Goal: Information Seeking & Learning: Learn about a topic

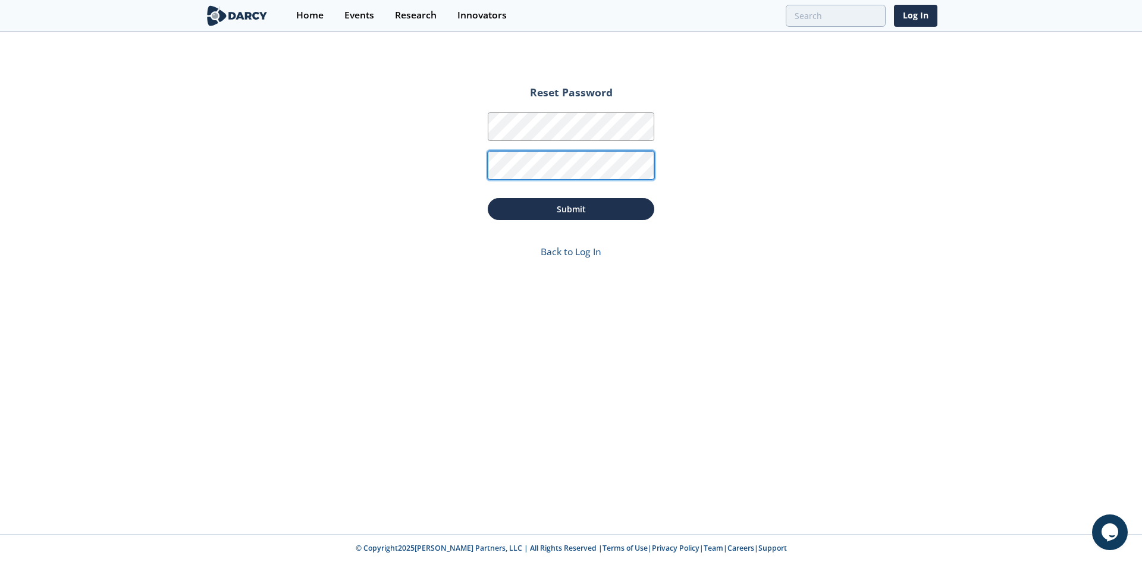
click at [488, 198] on button "Submit" at bounding box center [571, 209] width 167 height 22
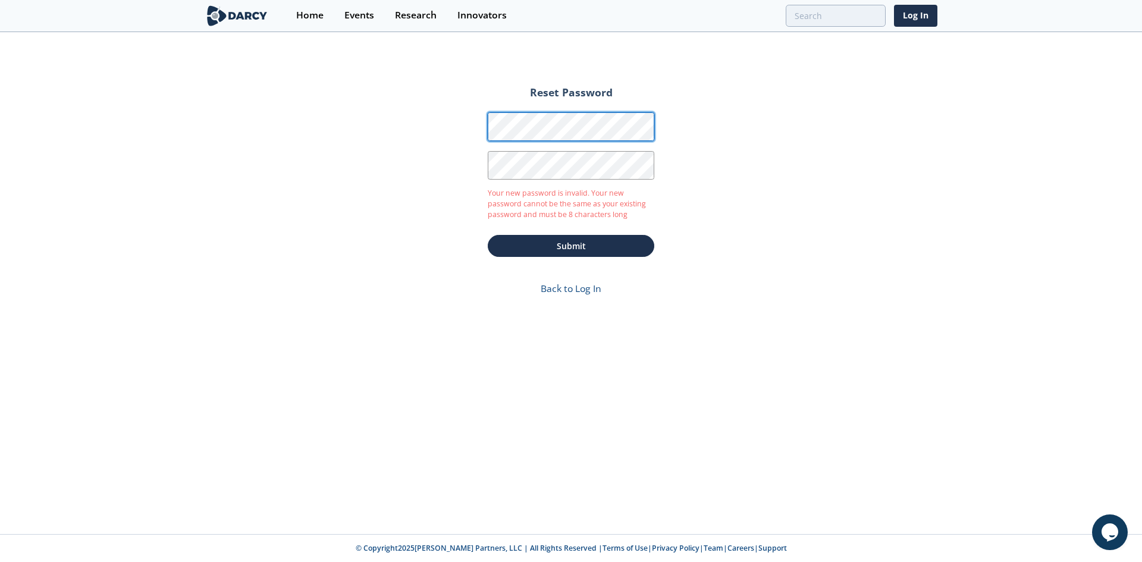
click at [485, 133] on form "Reset Password Password Password Confirmation Your new password is invalid. You…" at bounding box center [571, 194] width 200 height 238
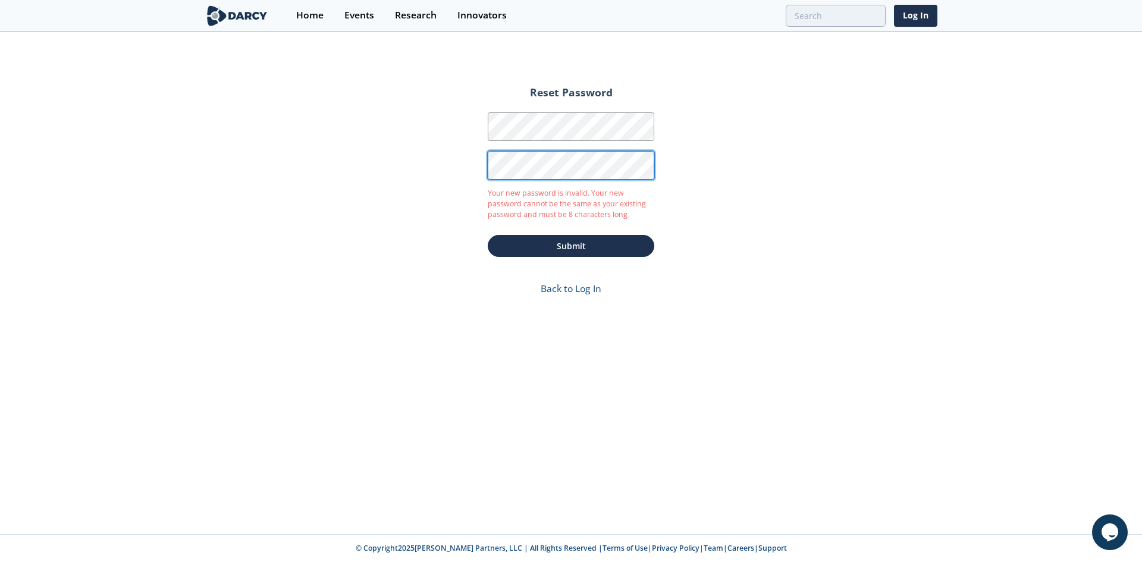
click at [438, 167] on div "Reset Password Password Password Confirmation Your new password is invalid. You…" at bounding box center [571, 283] width 1142 height 501
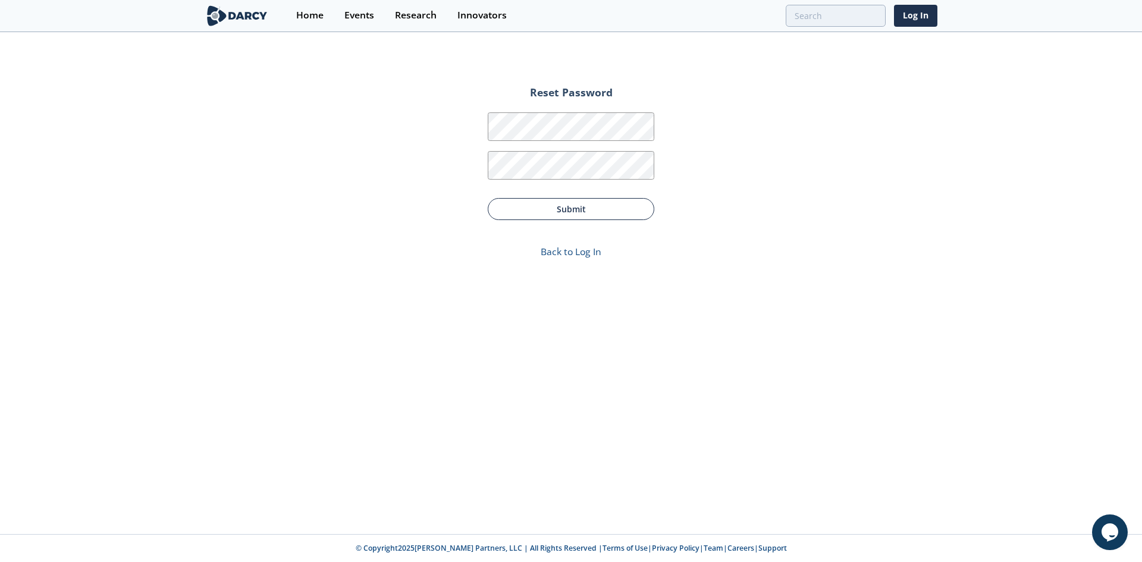
click at [602, 206] on button "Submit" at bounding box center [571, 209] width 167 height 22
click at [585, 255] on link "Back to Log In" at bounding box center [571, 251] width 61 height 13
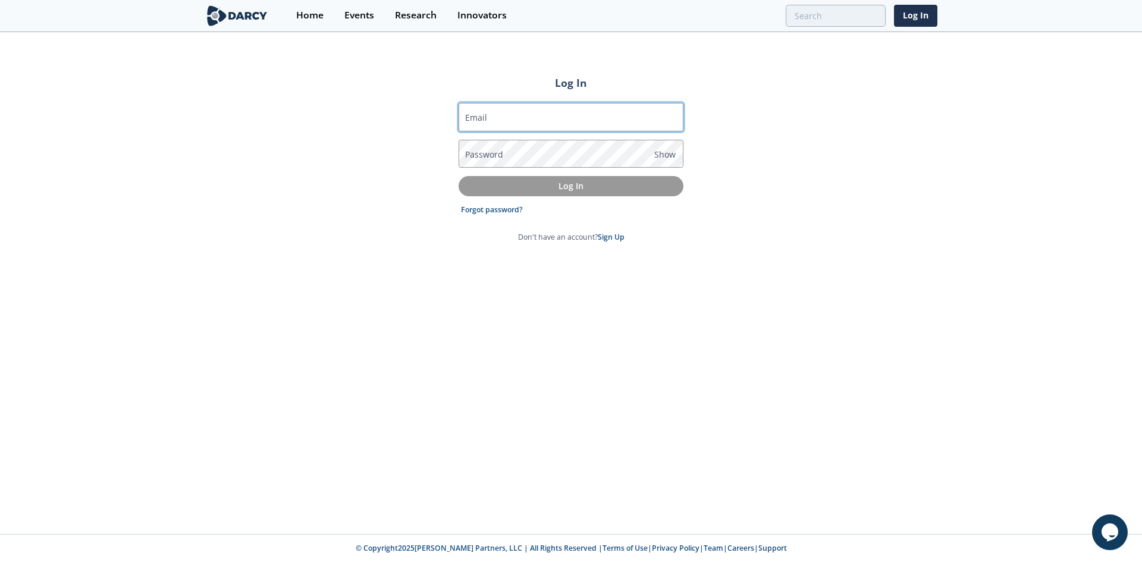
click at [519, 113] on input "Email" at bounding box center [571, 117] width 225 height 29
type input "[PERSON_NAME][EMAIL_ADDRESS][PERSON_NAME][DOMAIN_NAME]"
click at [496, 203] on form "Email lisbeth.ruiz@rwe.com Password Show Log In Forgot password? Don't have an …" at bounding box center [571, 173] width 225 height 140
click at [495, 213] on link "Forgot password?" at bounding box center [492, 210] width 62 height 11
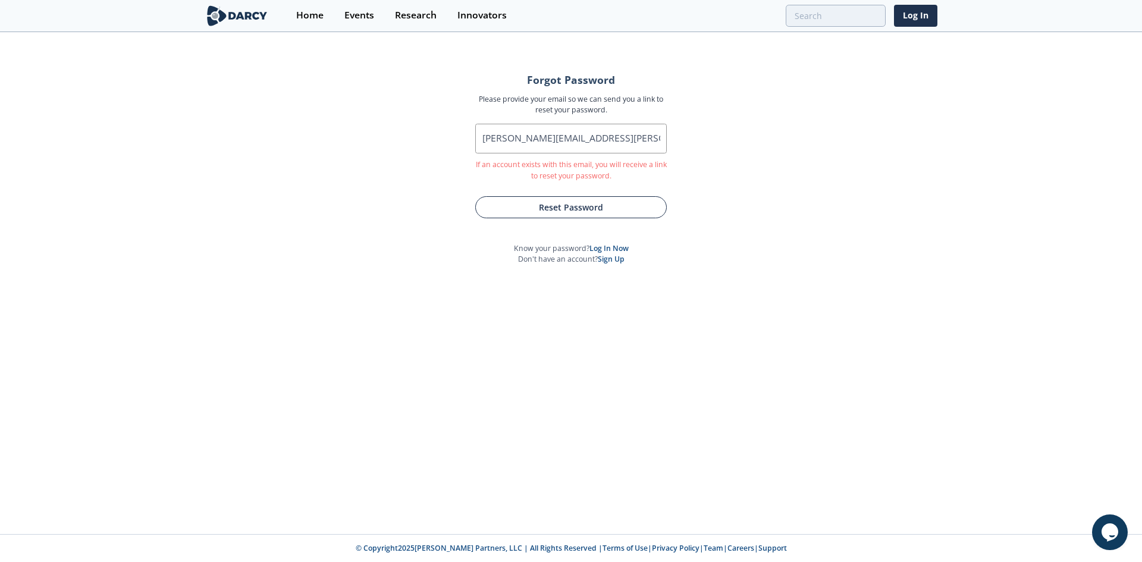
click at [548, 206] on button "Reset Password" at bounding box center [571, 207] width 192 height 22
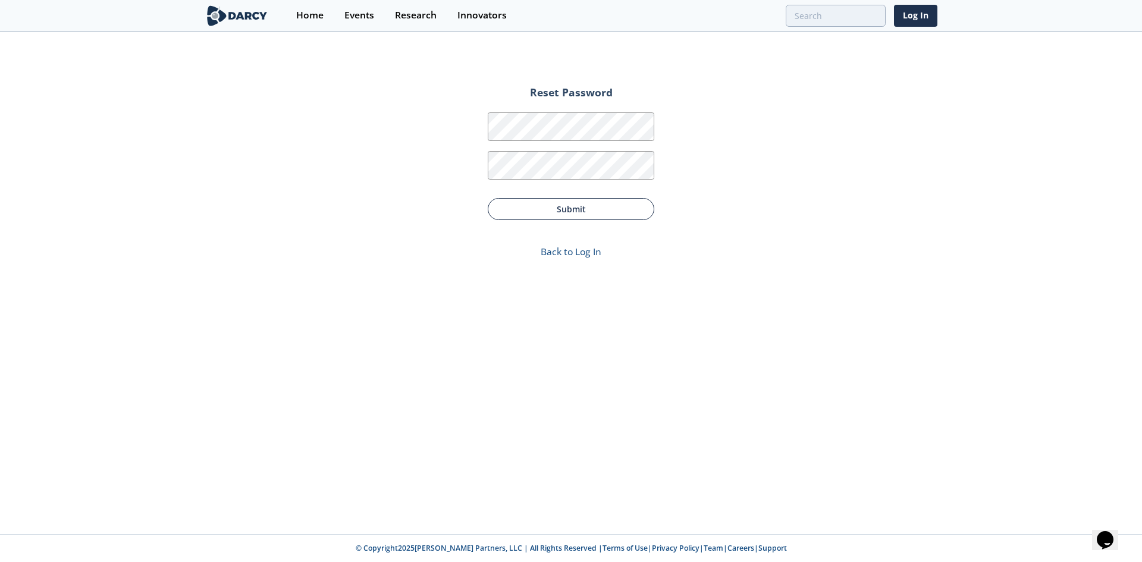
click at [626, 214] on button "Submit" at bounding box center [571, 209] width 167 height 22
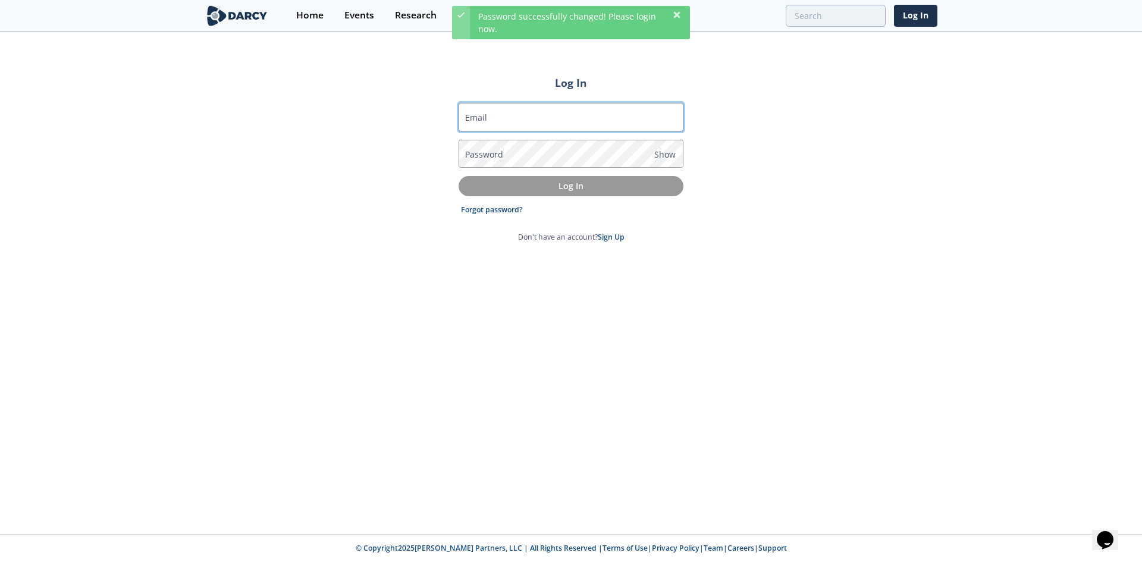
click at [531, 117] on input "Email" at bounding box center [571, 117] width 225 height 29
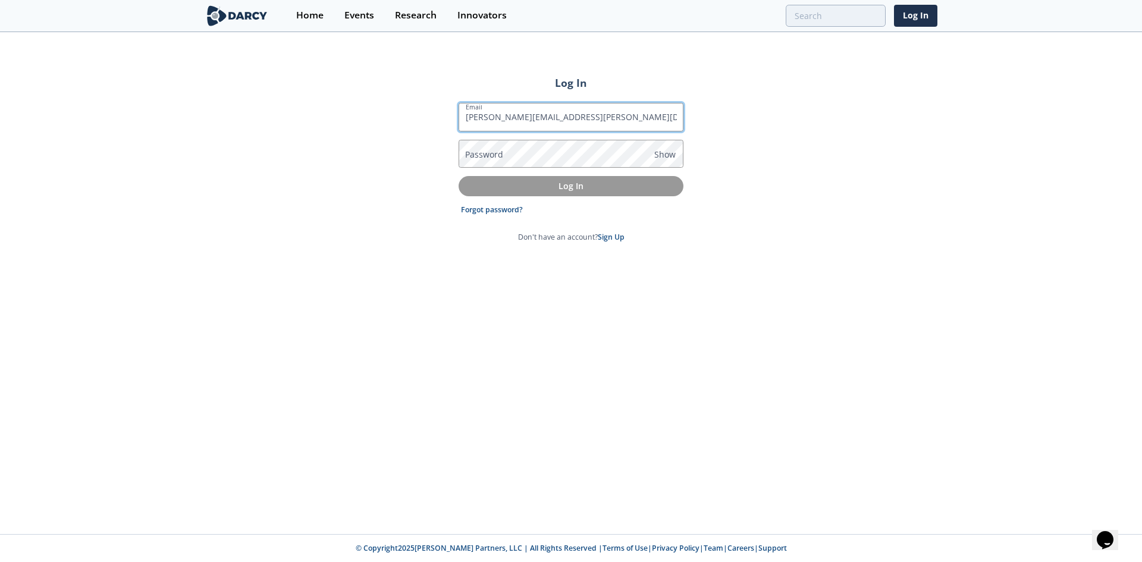
type input "[PERSON_NAME][EMAIL_ADDRESS][PERSON_NAME][DOMAIN_NAME]"
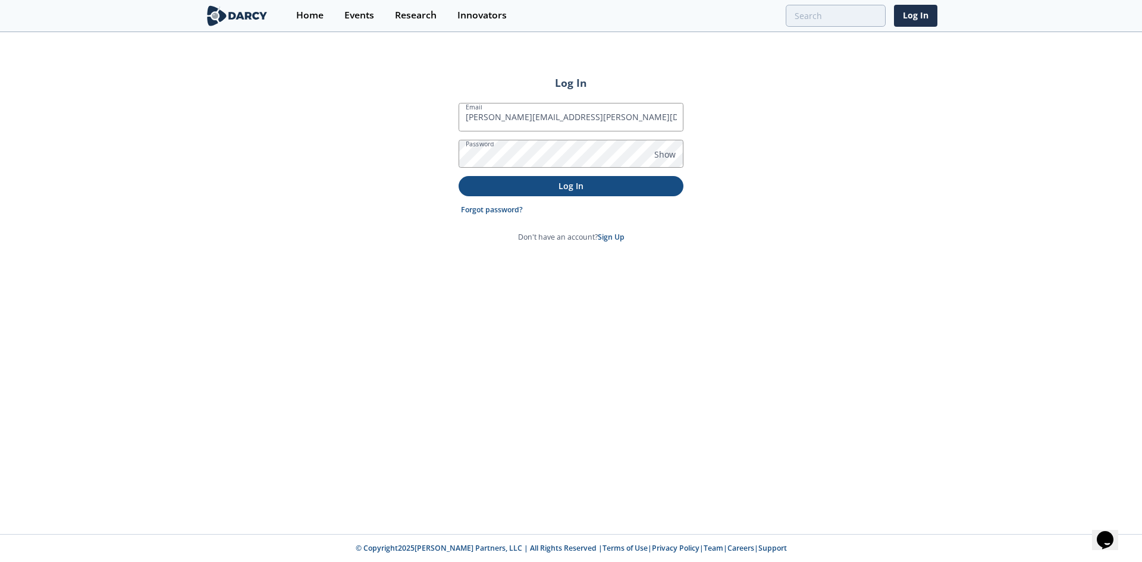
click at [566, 180] on p "Log In" at bounding box center [571, 186] width 208 height 12
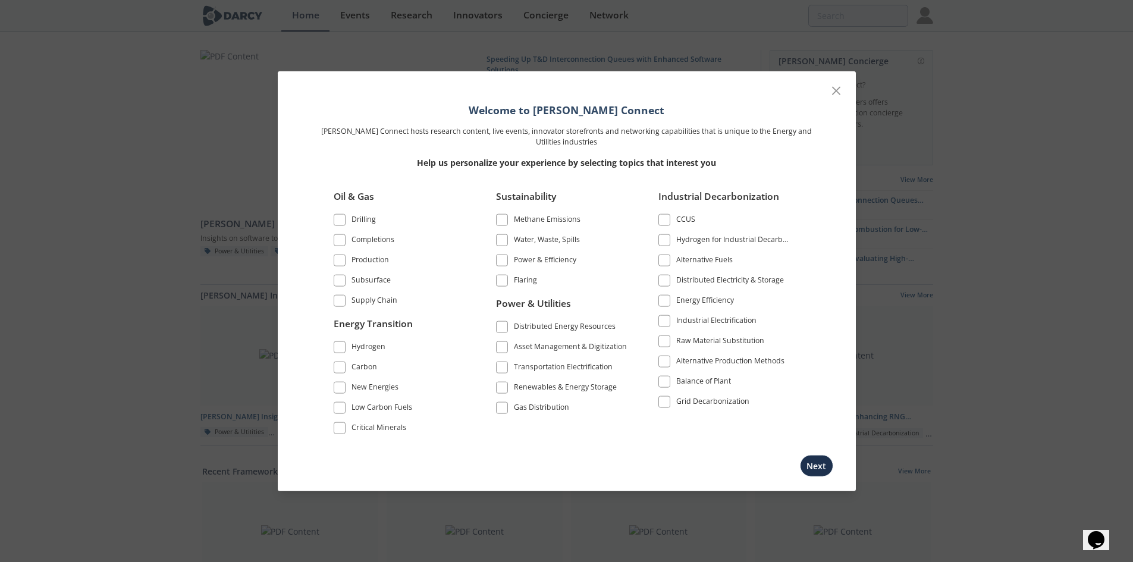
click at [502, 406] on span at bounding box center [502, 408] width 8 height 8
click at [502, 258] on span at bounding box center [502, 260] width 8 height 8
click at [501, 387] on span at bounding box center [502, 388] width 8 height 8
click at [665, 278] on span at bounding box center [664, 280] width 8 height 8
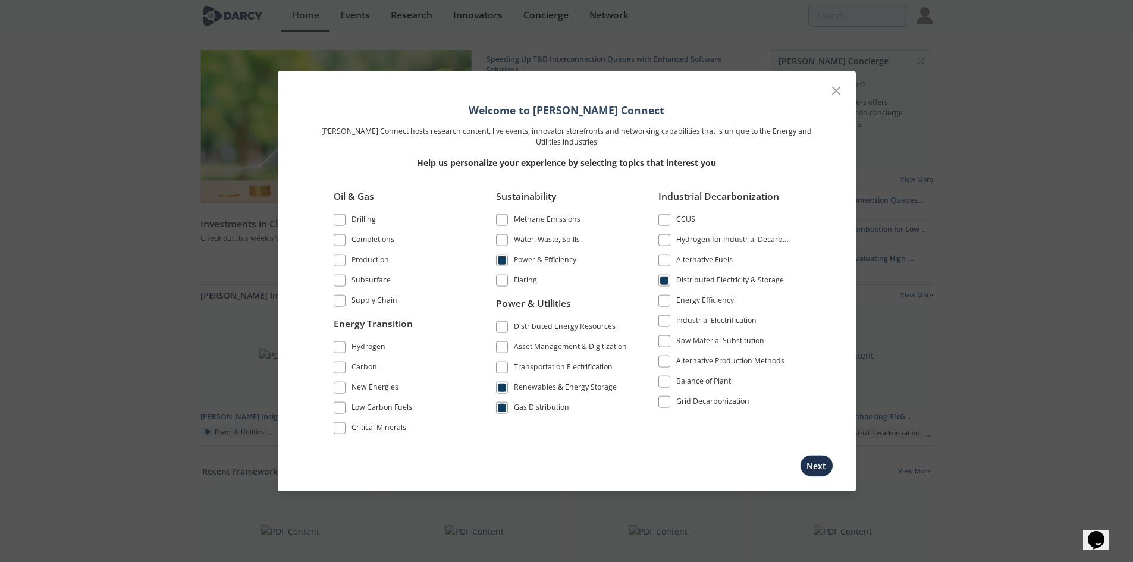
click at [673, 313] on label "Industrial Electrification" at bounding box center [724, 321] width 133 height 16
drag, startPoint x: 665, startPoint y: 319, endPoint x: 662, endPoint y: 291, distance: 28.7
click at [664, 319] on span at bounding box center [664, 320] width 8 height 8
click at [816, 468] on button "Next" at bounding box center [816, 466] width 33 height 22
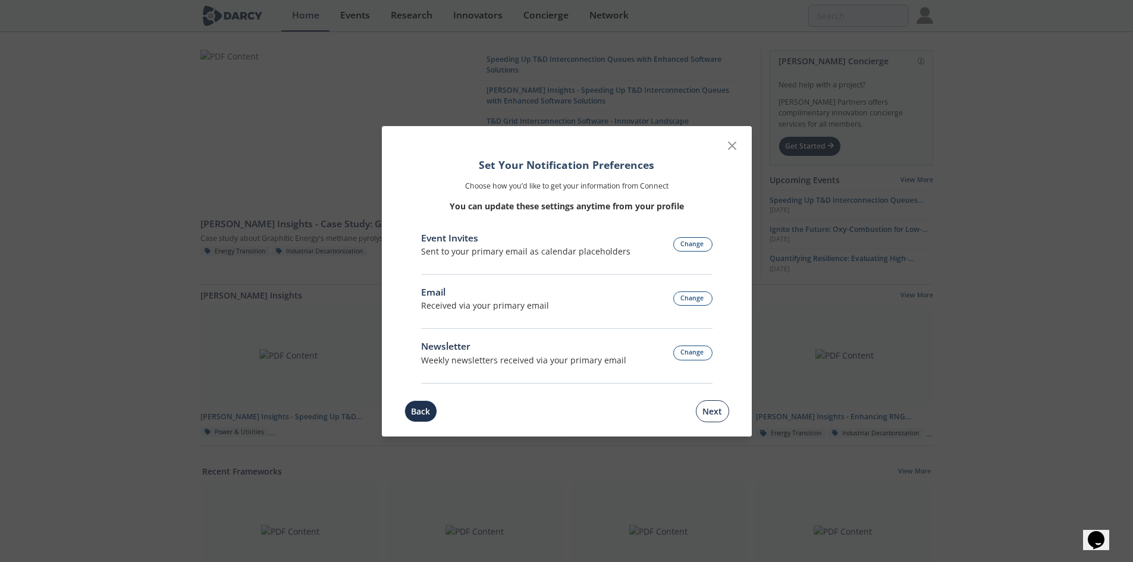
click at [703, 419] on button "Next" at bounding box center [712, 411] width 33 height 22
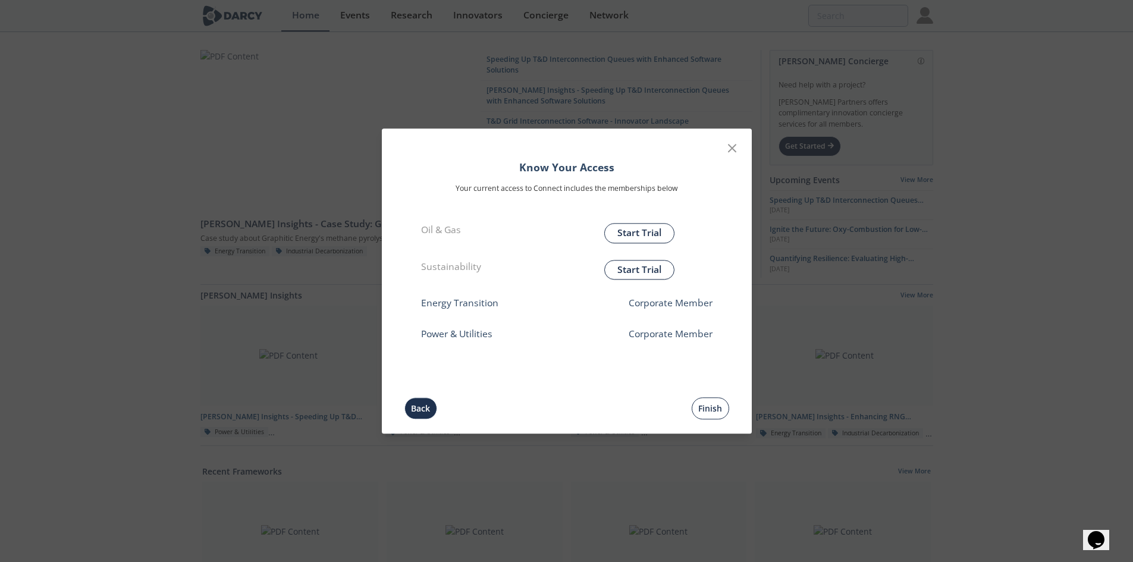
click at [705, 405] on button "Finish" at bounding box center [710, 408] width 37 height 22
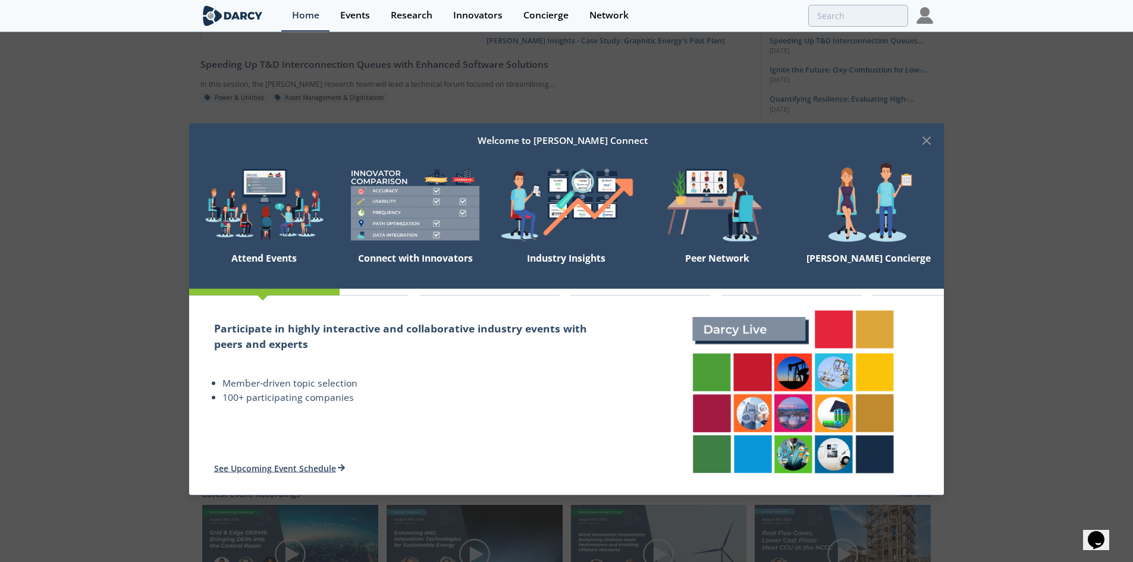
scroll to position [238, 0]
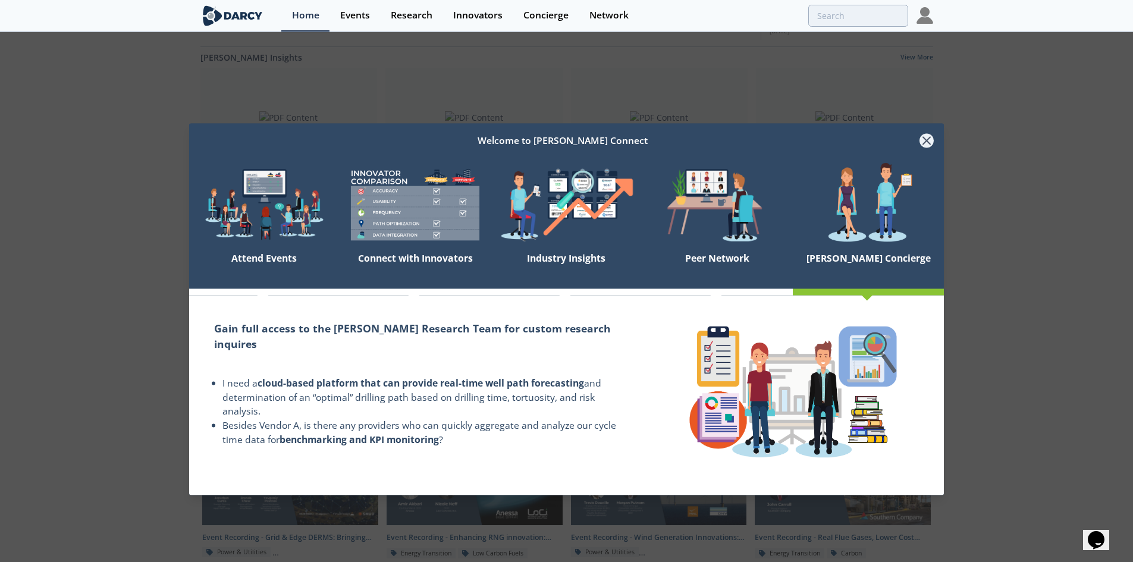
click at [928, 143] on icon at bounding box center [926, 141] width 14 height 14
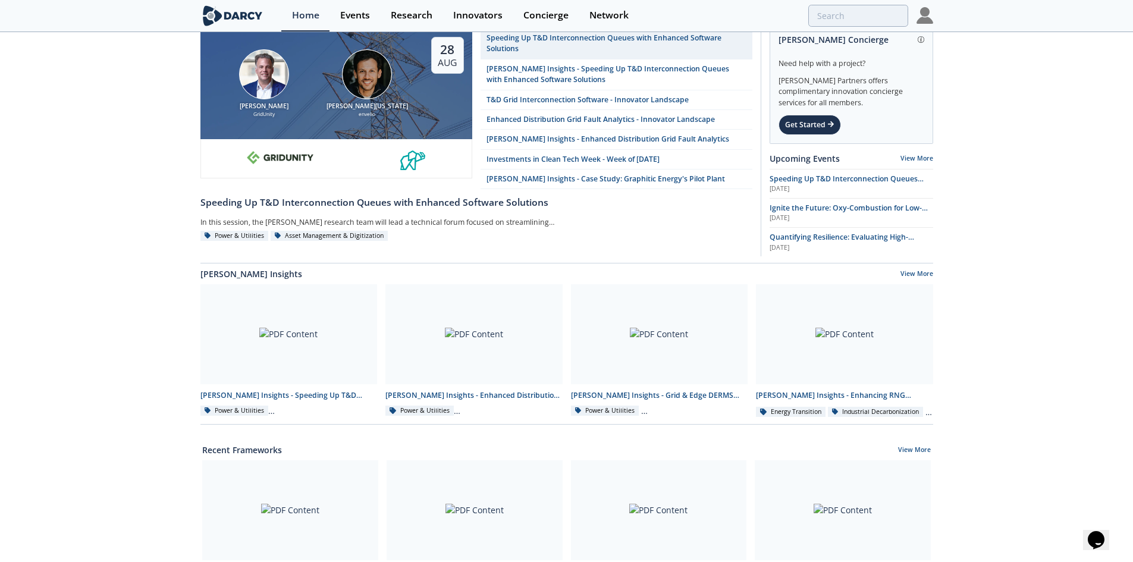
scroll to position [0, 0]
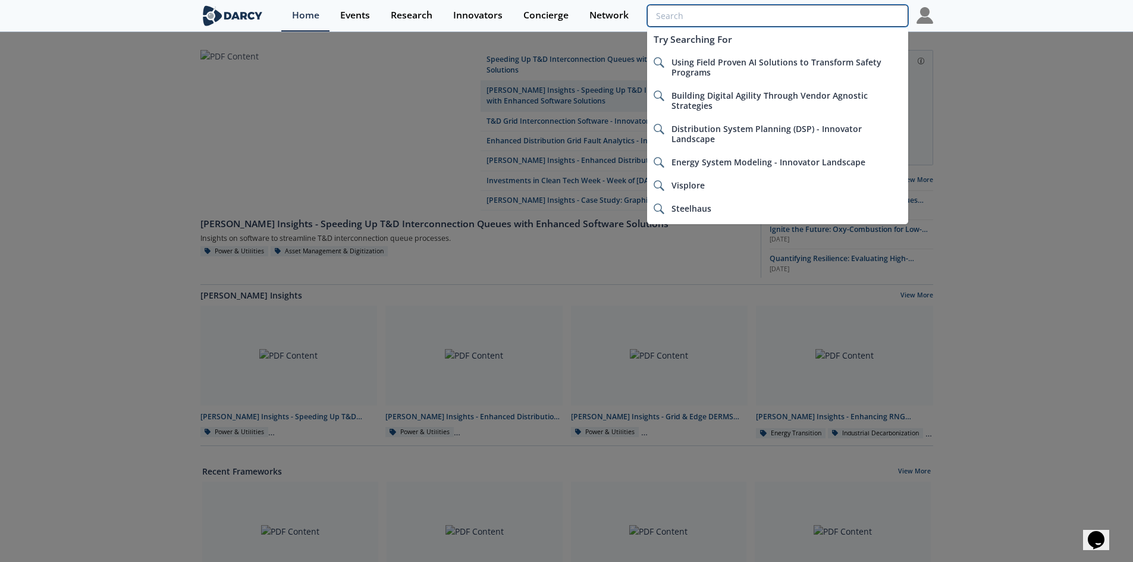
click at [850, 11] on input "search" at bounding box center [777, 16] width 260 height 22
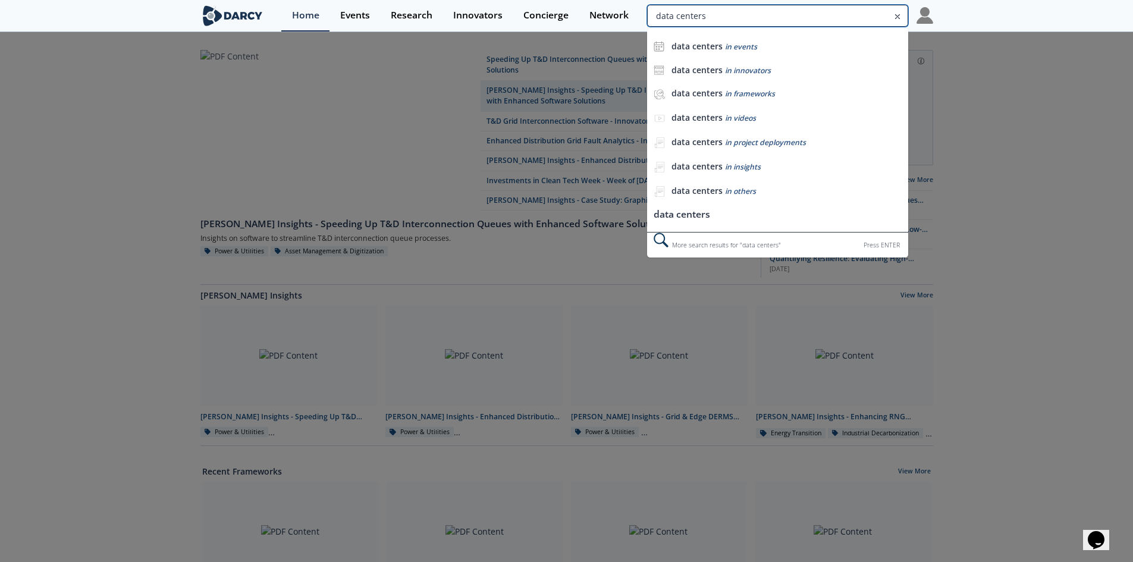
type input "data centers"
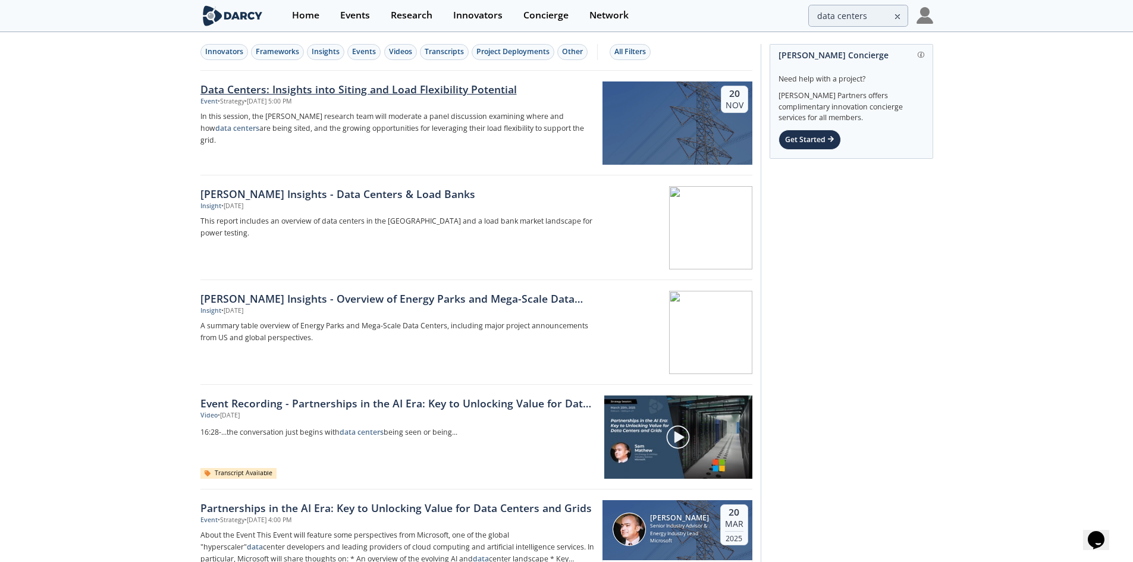
click at [497, 90] on div "Data Centers: Insights into Siting and Load Flexibility Potential" at bounding box center [397, 88] width 394 height 15
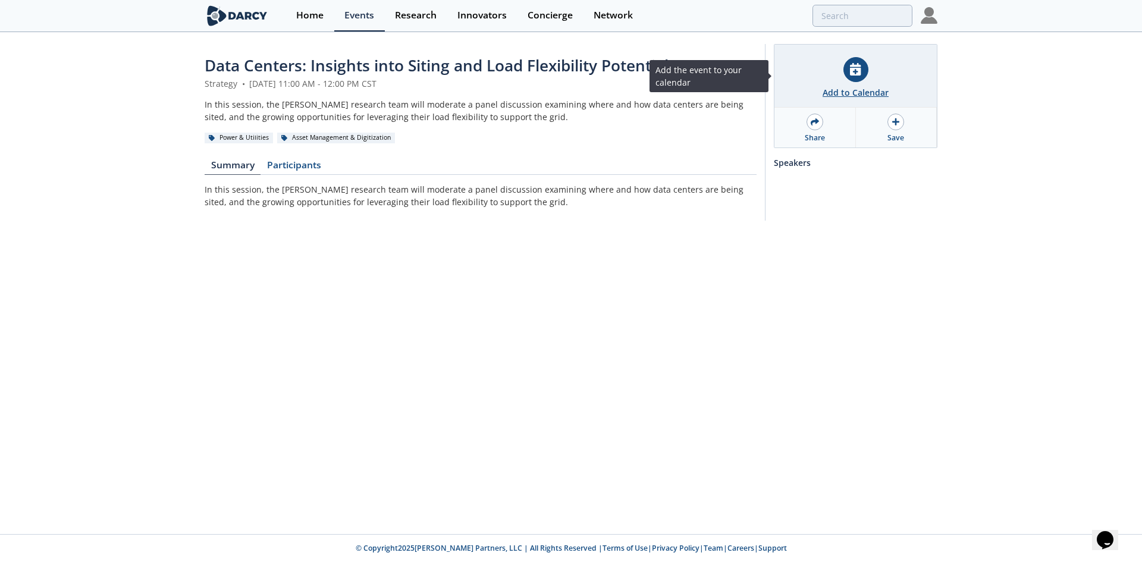
click at [860, 74] on icon at bounding box center [855, 69] width 11 height 12
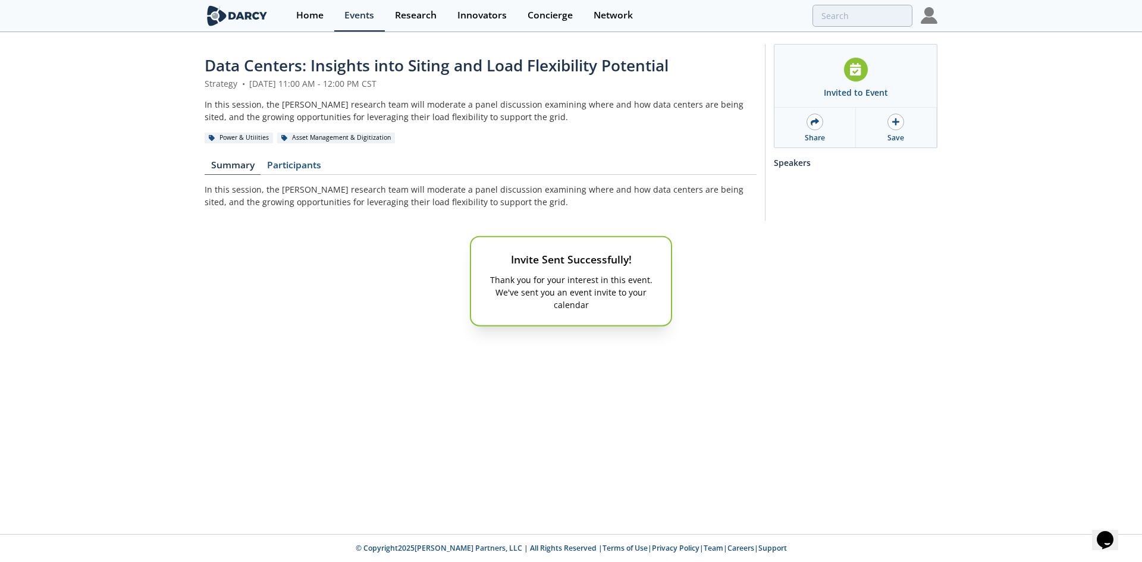
type input "data centers"
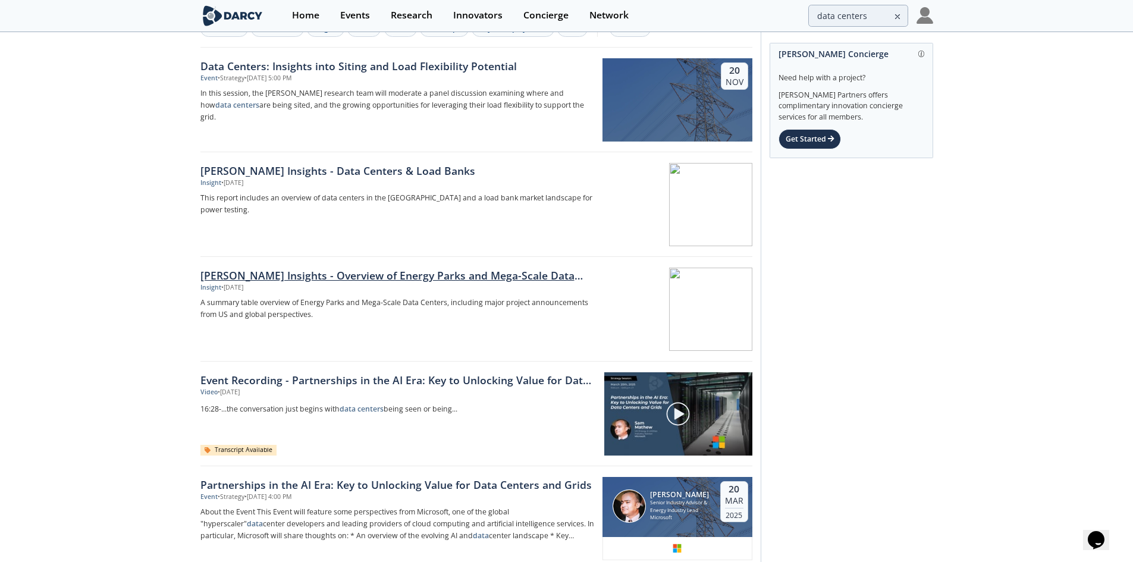
scroll to position [59, 0]
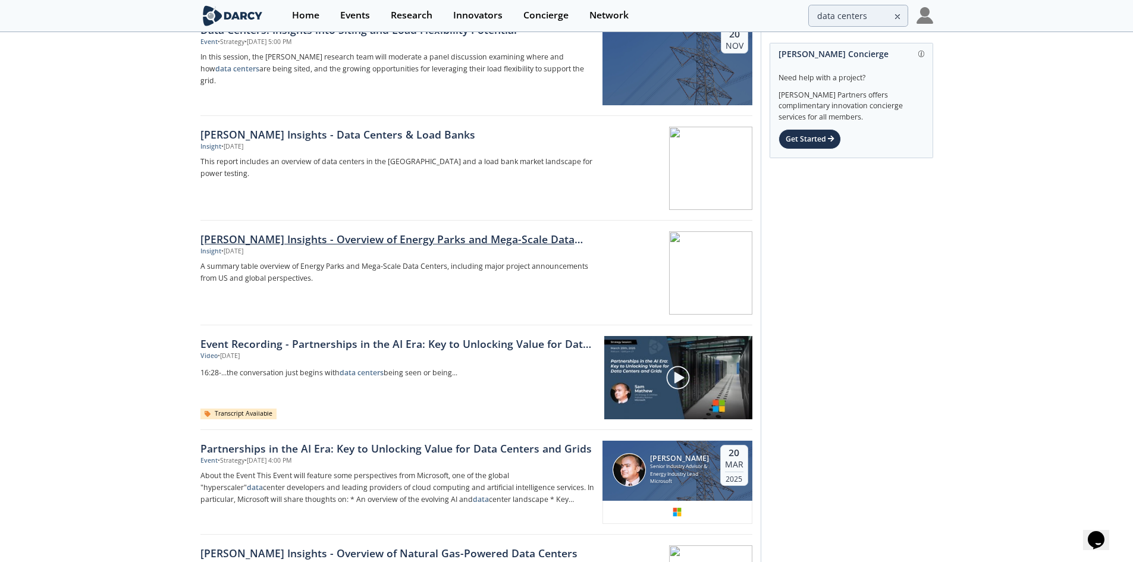
click at [556, 240] on div "[PERSON_NAME] Insights - Overview of Energy Parks and Mega-Scale Data Centers -…" at bounding box center [397, 238] width 394 height 15
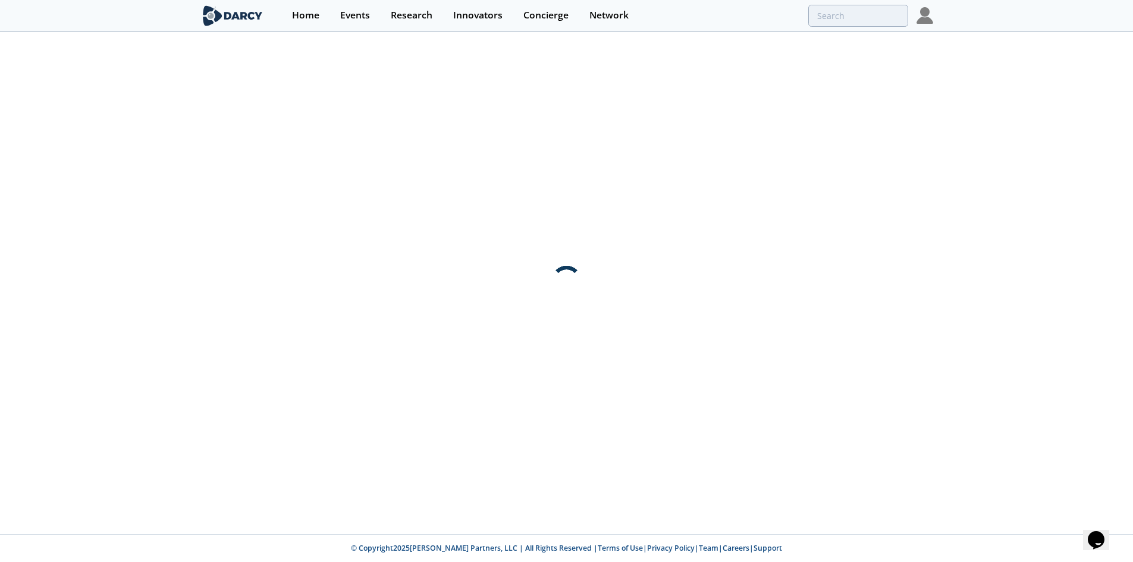
scroll to position [0, 0]
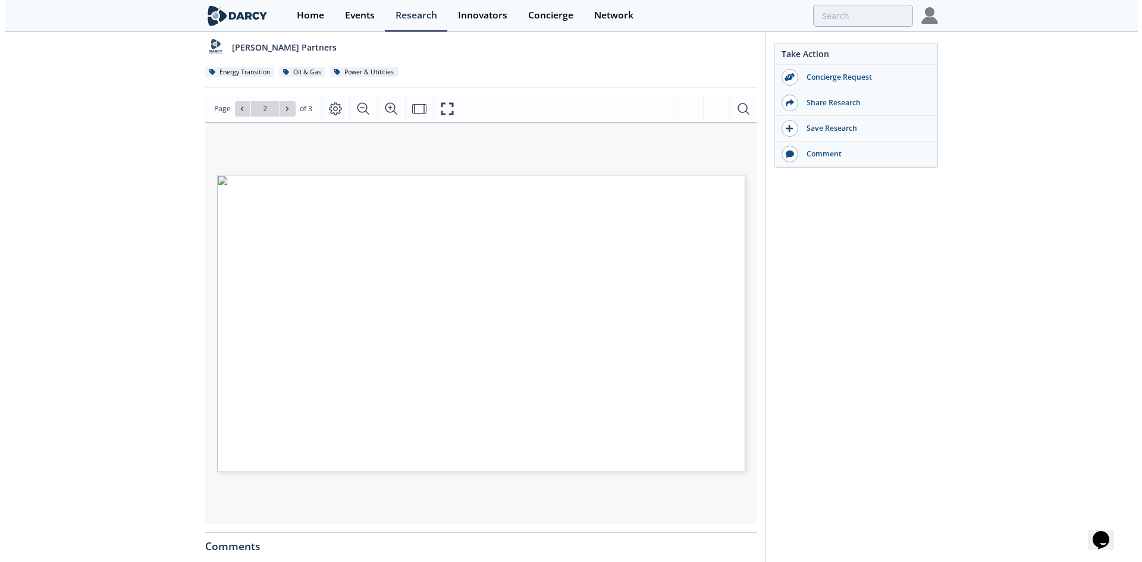
scroll to position [119, 0]
type input "1"
click at [444, 115] on button "Fullscreen" at bounding box center [447, 108] width 28 height 26
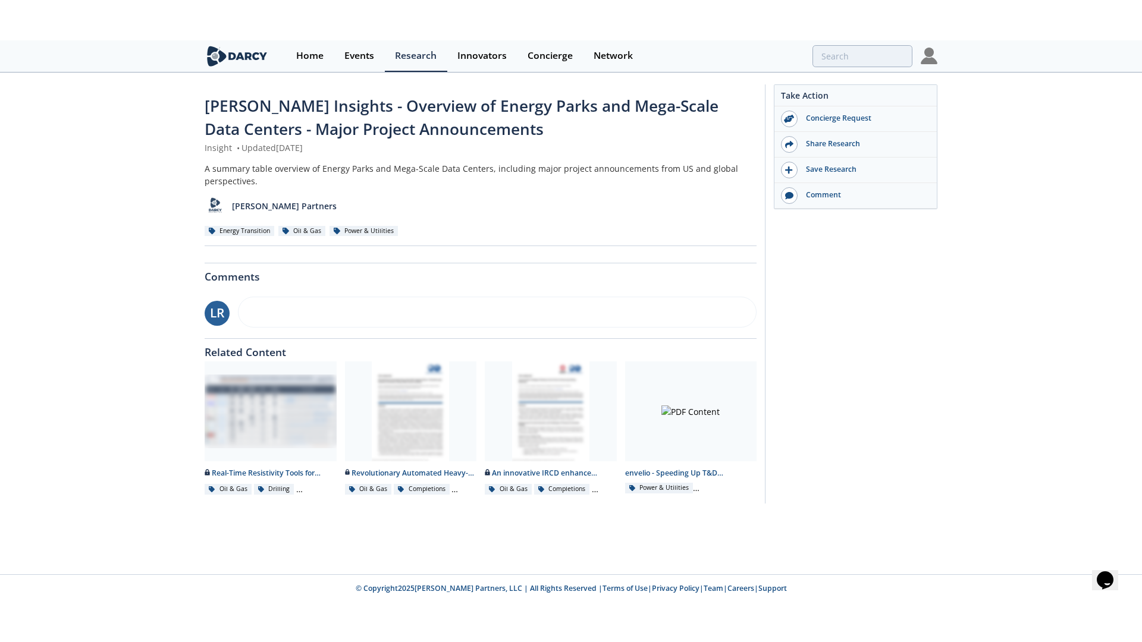
scroll to position [0, 0]
